Goal: Information Seeking & Learning: Compare options

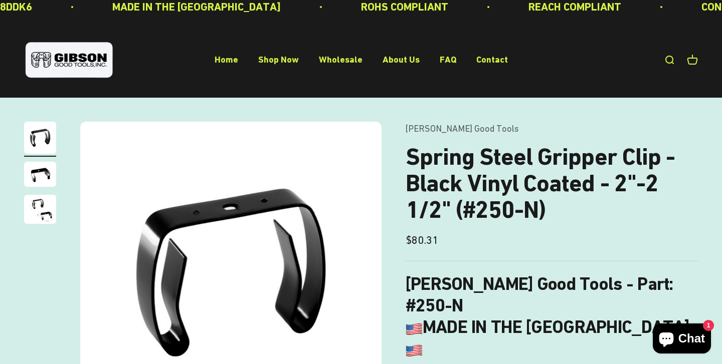
scroll to position [2, 0]
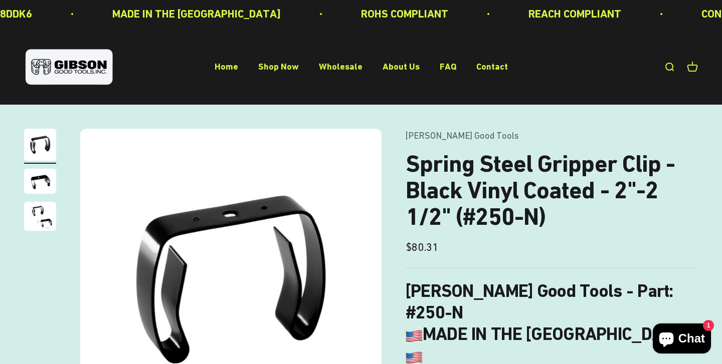
click at [42, 191] on img "Go to item 2" at bounding box center [40, 181] width 32 height 25
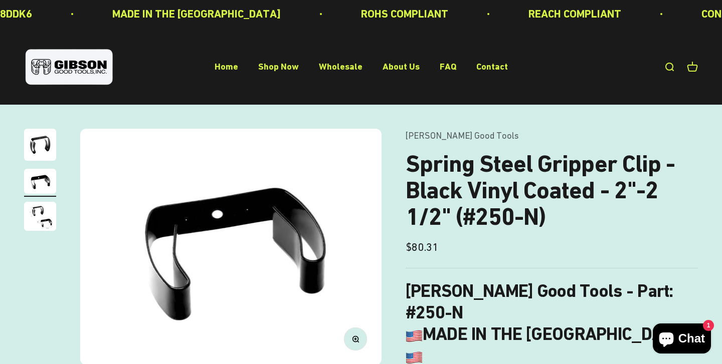
click at [38, 212] on img "Go to item 3" at bounding box center [40, 216] width 32 height 29
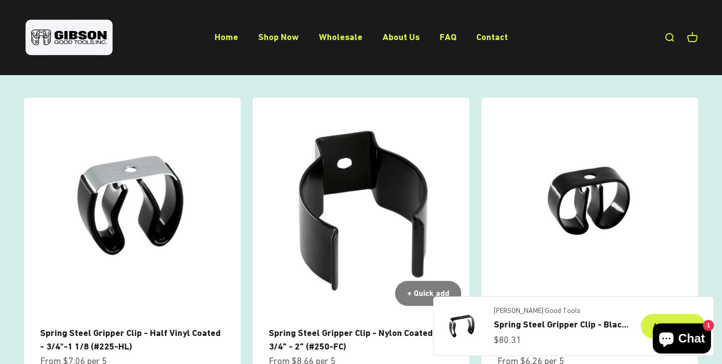
scroll to position [779, 0]
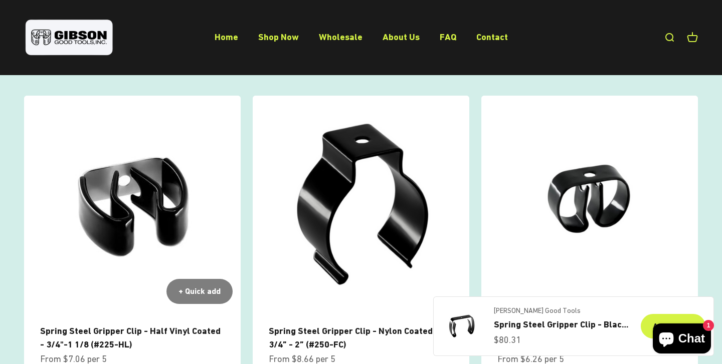
click at [139, 219] on img at bounding box center [132, 204] width 216 height 216
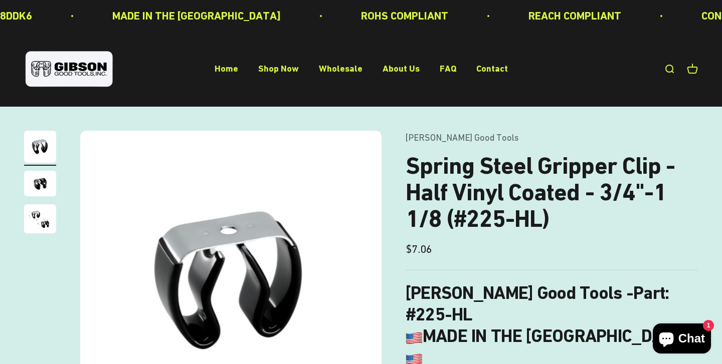
click at [30, 227] on img "Go to item 3" at bounding box center [40, 218] width 32 height 29
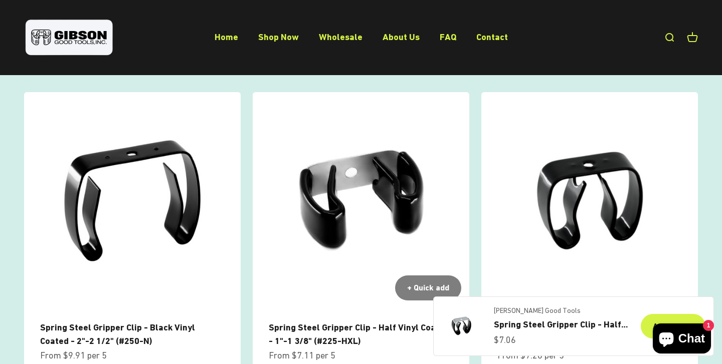
scroll to position [660, 0]
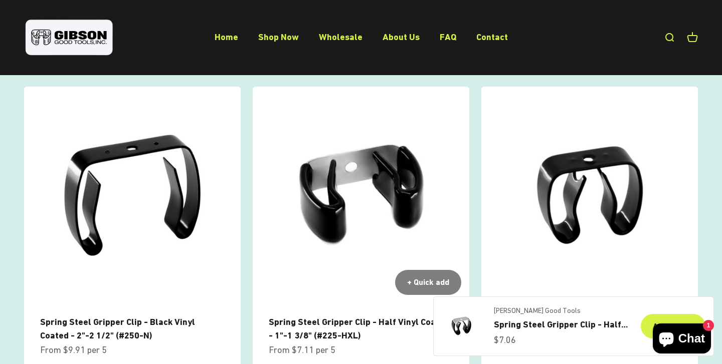
click at [323, 215] on img at bounding box center [361, 195] width 216 height 216
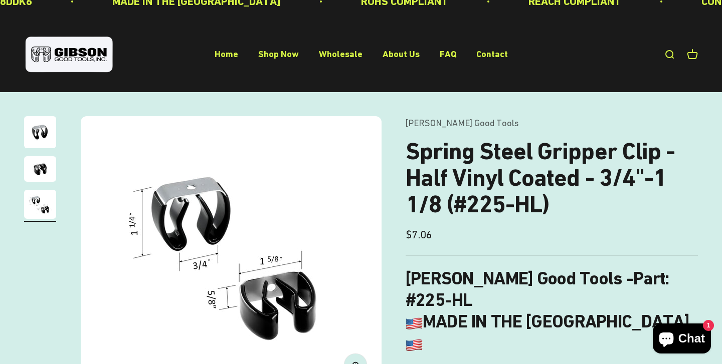
scroll to position [14, 0]
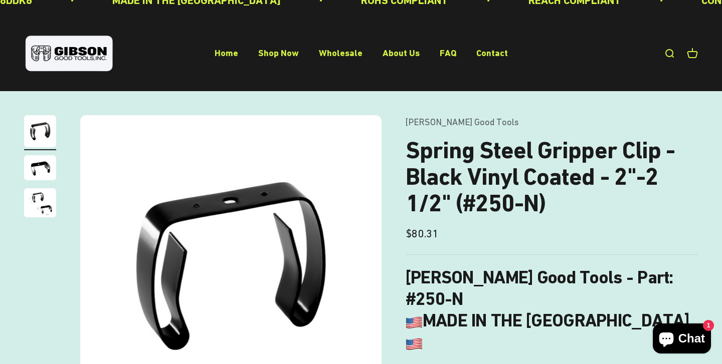
scroll to position [17, 0]
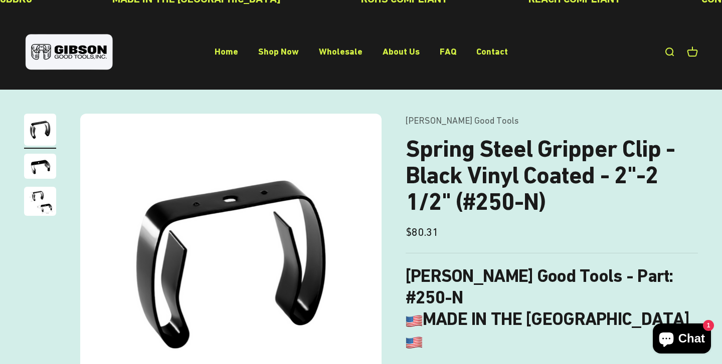
click at [48, 204] on img "Go to item 3" at bounding box center [40, 201] width 32 height 29
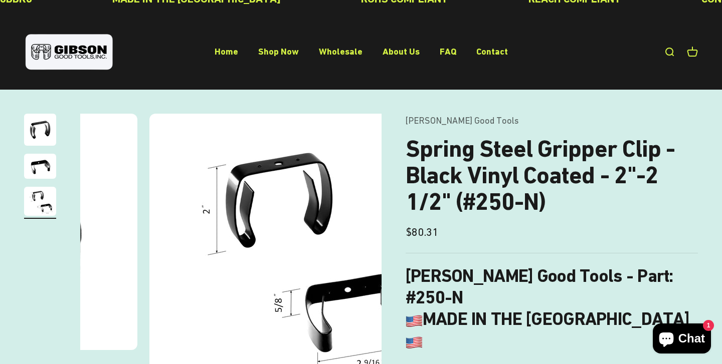
scroll to position [0, 626]
